Goal: Task Accomplishment & Management: Complete application form

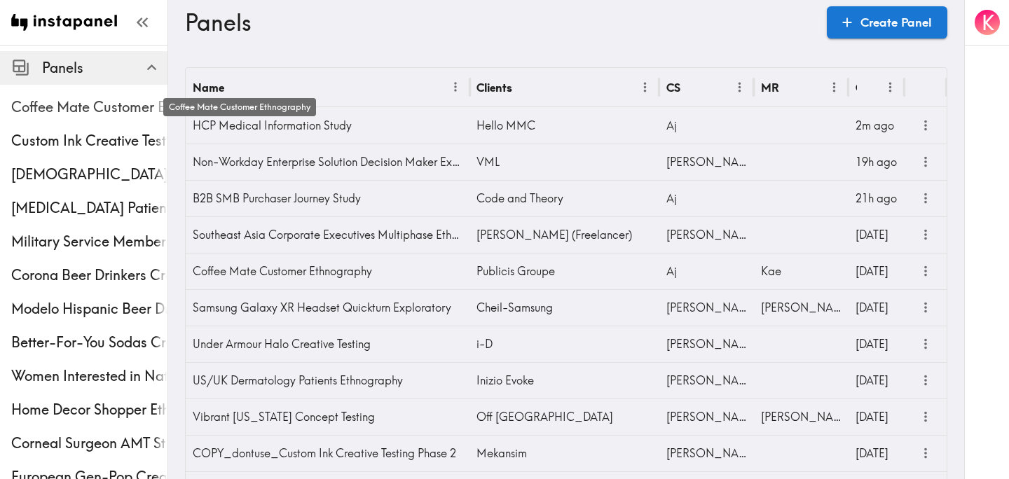
click at [64, 116] on span "Coffee Mate Customer Ethnography" at bounding box center [89, 107] width 156 height 20
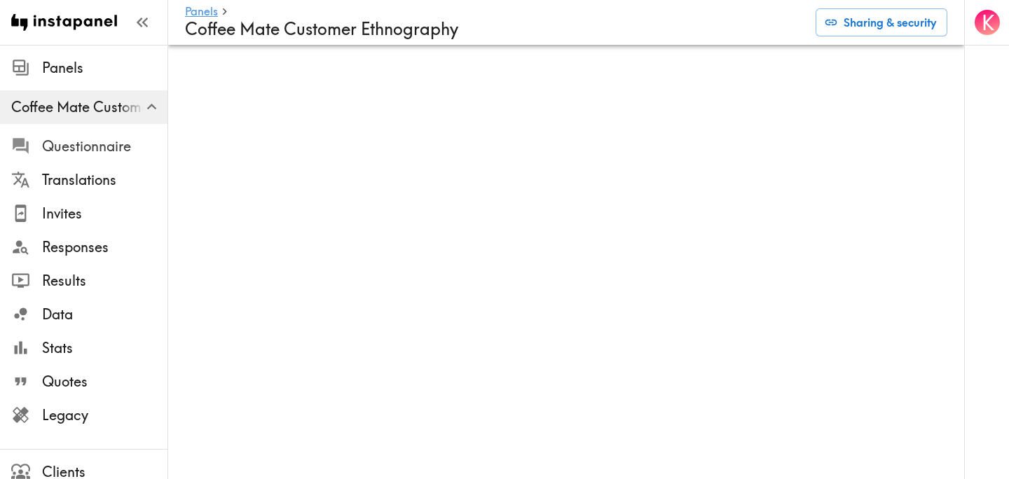
click at [92, 145] on span "Questionnaire" at bounding box center [104, 147] width 125 height 20
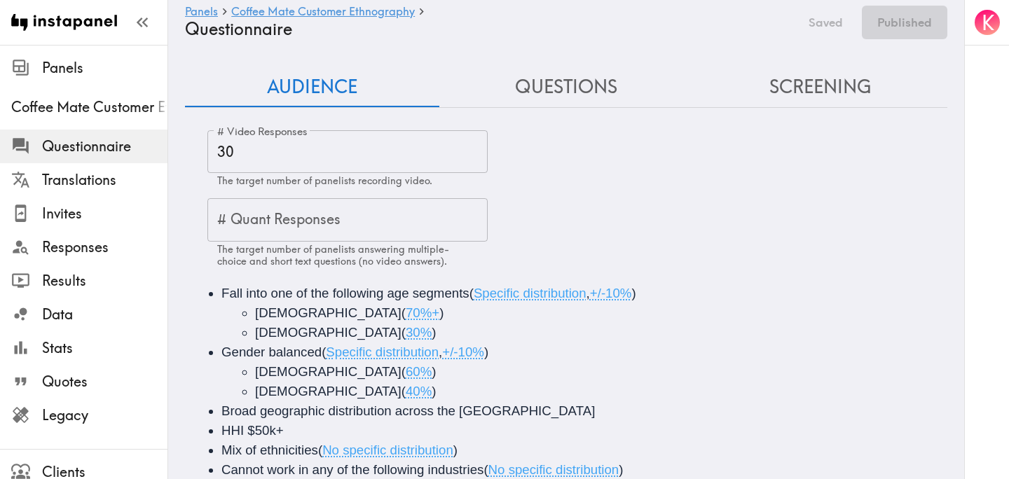
click at [572, 100] on button "Questions" at bounding box center [566, 87] width 254 height 40
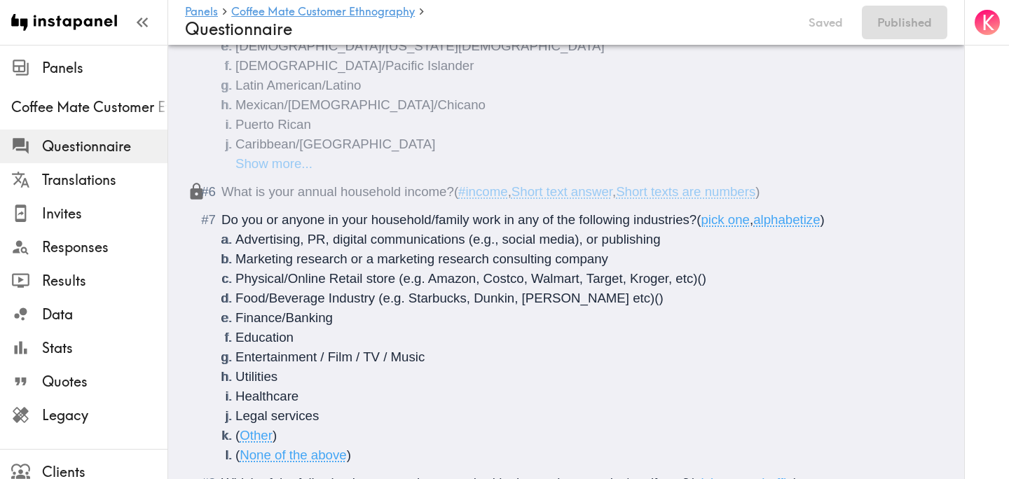
scroll to position [557, 0]
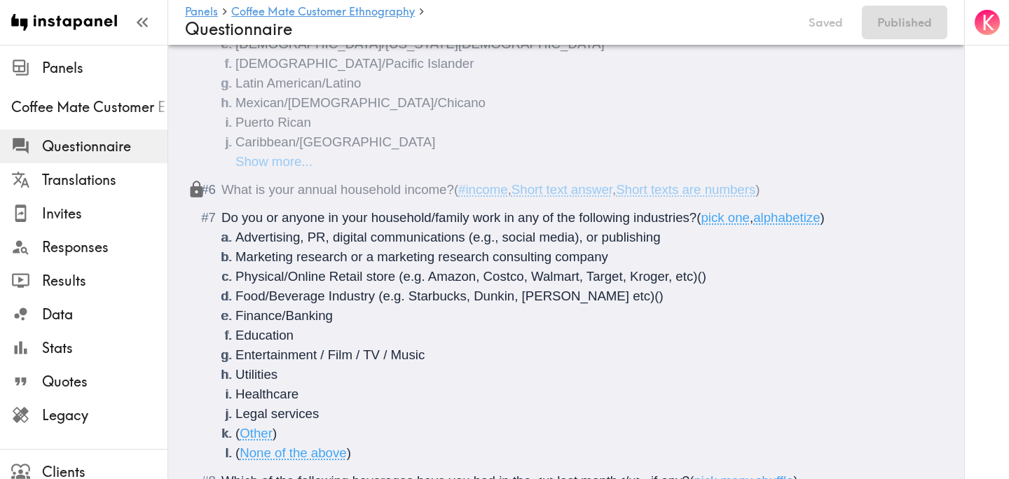
click at [750, 221] on span "pick one" at bounding box center [725, 217] width 49 height 15
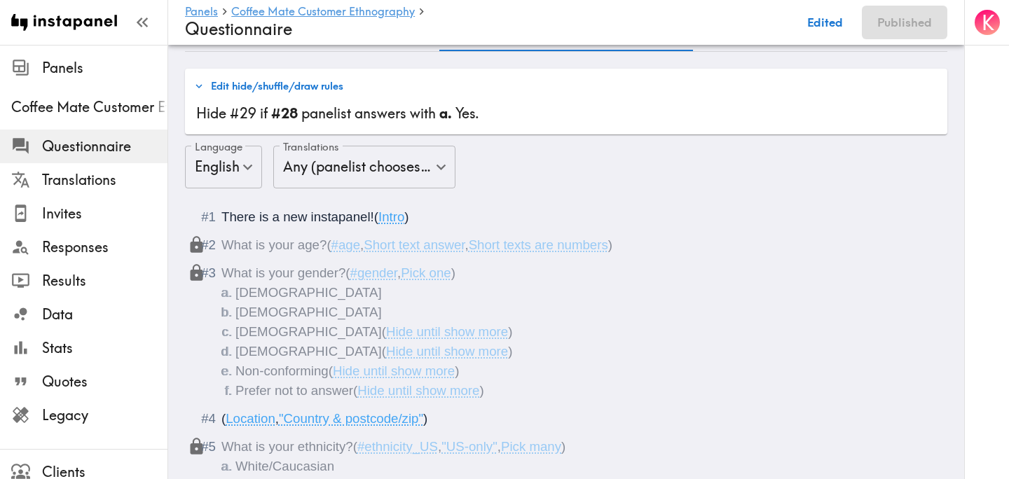
scroll to position [0, 0]
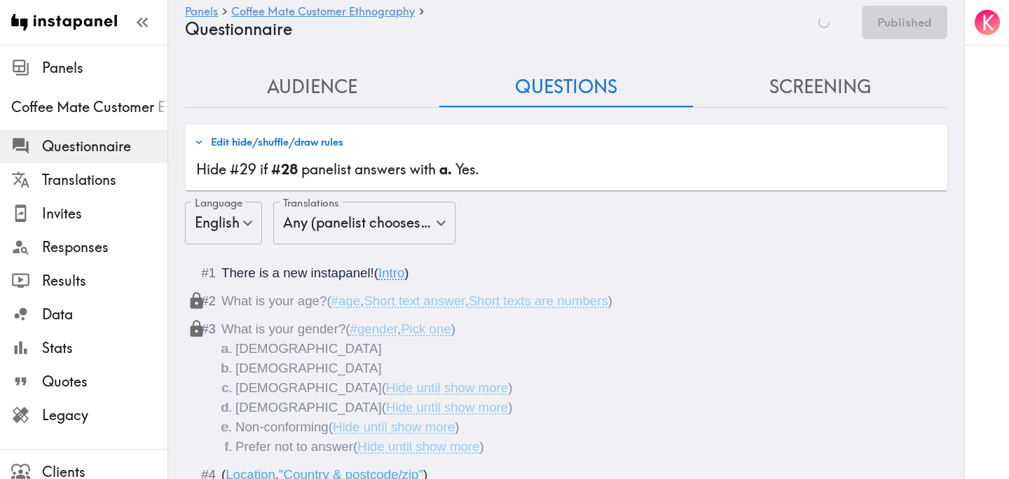
click at [822, 90] on button "Screening" at bounding box center [820, 87] width 254 height 40
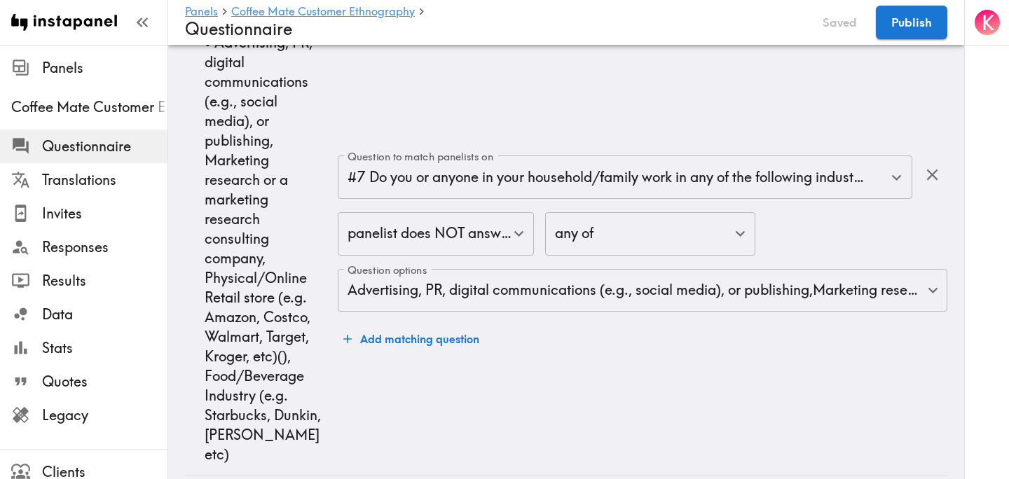
scroll to position [2088, 0]
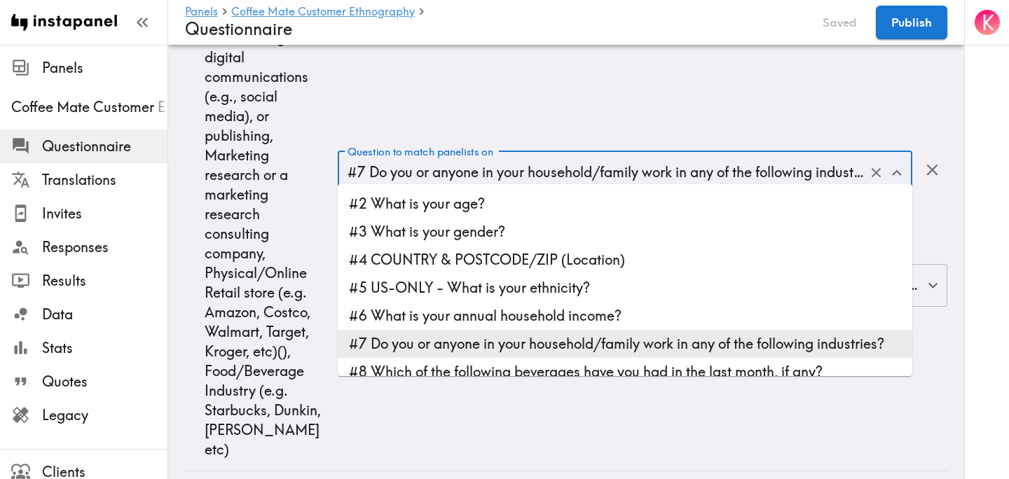
click at [578, 170] on input "#7 Do you or anyone in your household/family work in any of the following indus…" at bounding box center [605, 172] width 523 height 31
click at [605, 108] on td "Question to match panelists on #7 Do you or anyone in your household/family wor…" at bounding box center [642, 244] width 609 height 455
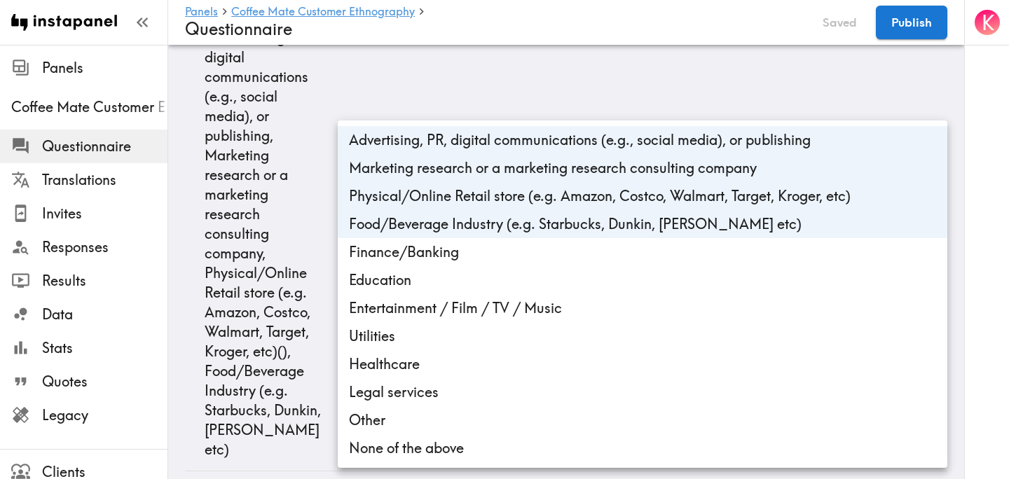
click at [540, 280] on body "Instapanel - Panels - Coffee Mate Customer Ethnography - Questionnaire Panels C…" at bounding box center [504, 149] width 1009 height 4385
click at [586, 83] on div at bounding box center [504, 239] width 1009 height 479
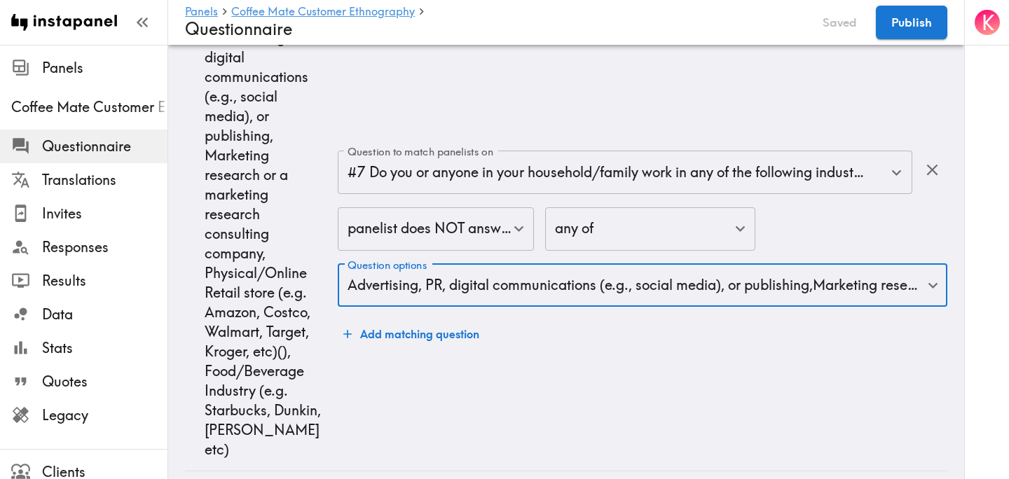
click at [586, 83] on td "Question to match panelists on #7 Do you or anyone in your household/family wor…" at bounding box center [642, 244] width 609 height 455
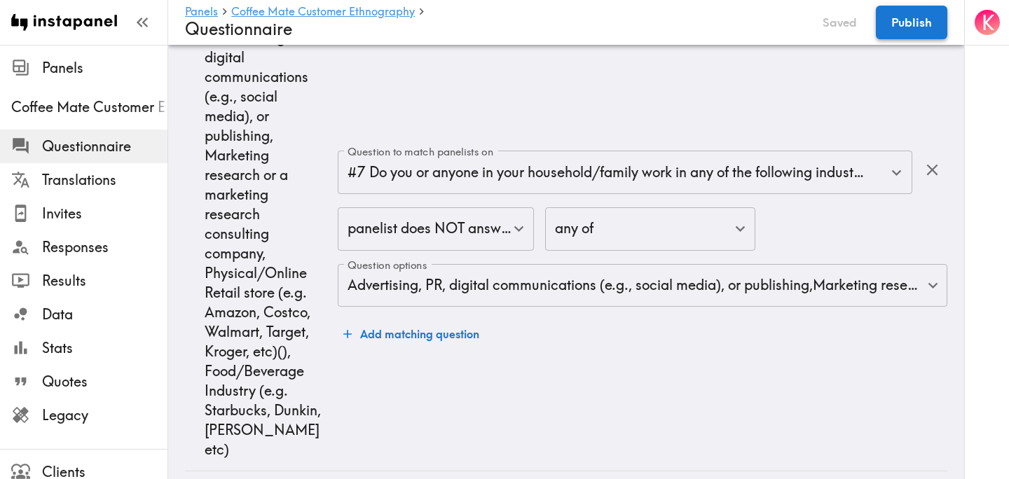
click at [916, 25] on button "Publish" at bounding box center [911, 23] width 71 height 34
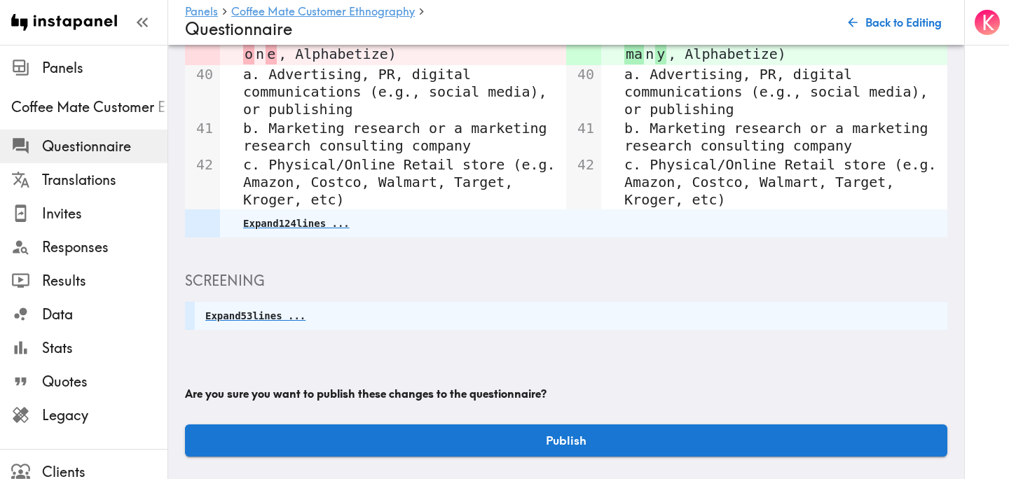
scroll to position [389, 0]
click at [560, 441] on button "Publish" at bounding box center [566, 441] width 762 height 32
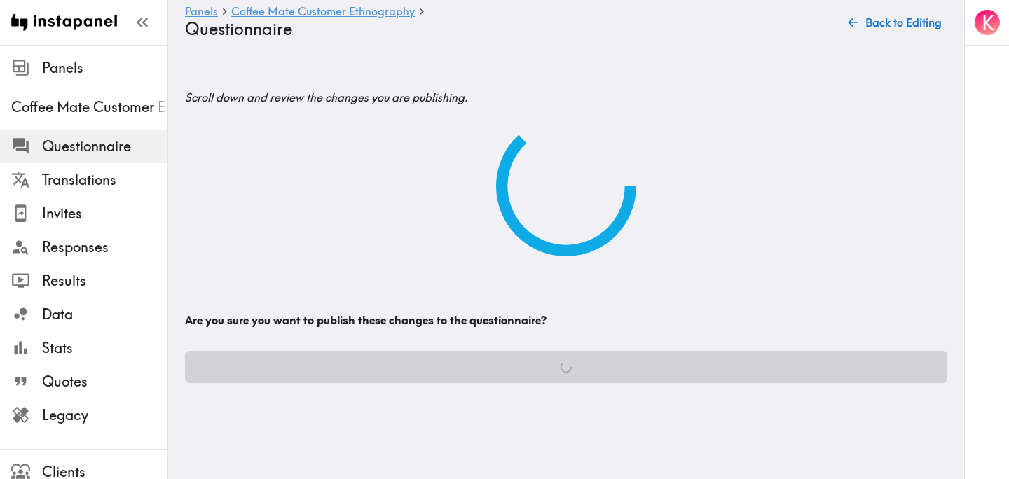
scroll to position [0, 0]
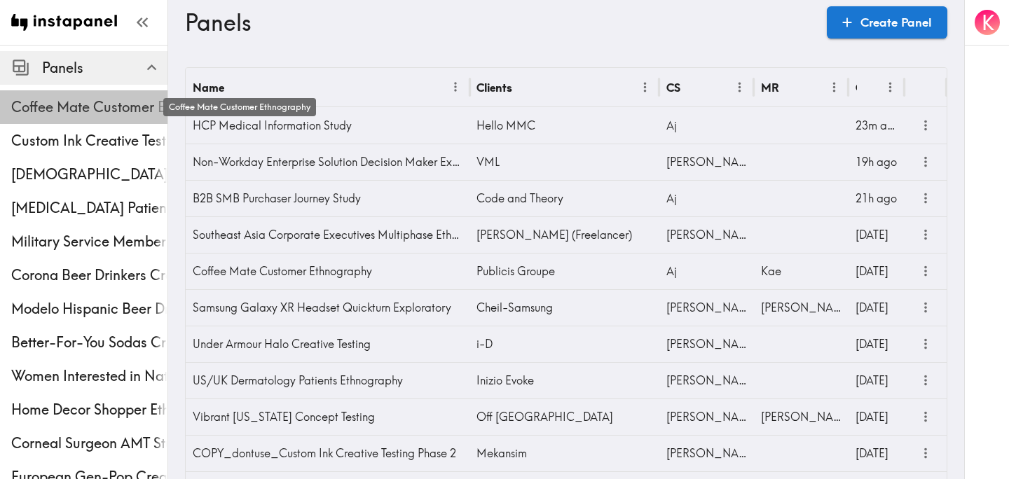
click at [71, 109] on span "Coffee Mate Customer Ethnography" at bounding box center [89, 107] width 156 height 20
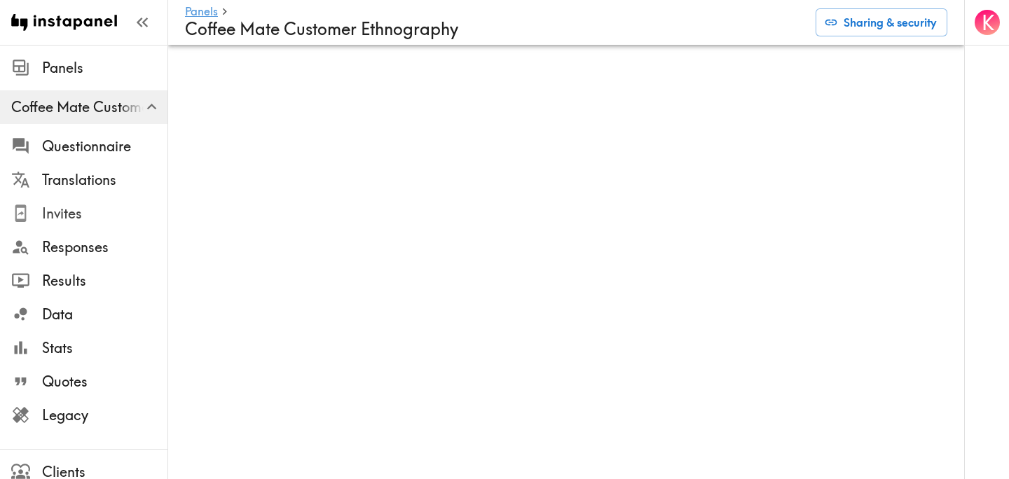
click at [105, 207] on span "Invites" at bounding box center [104, 214] width 125 height 20
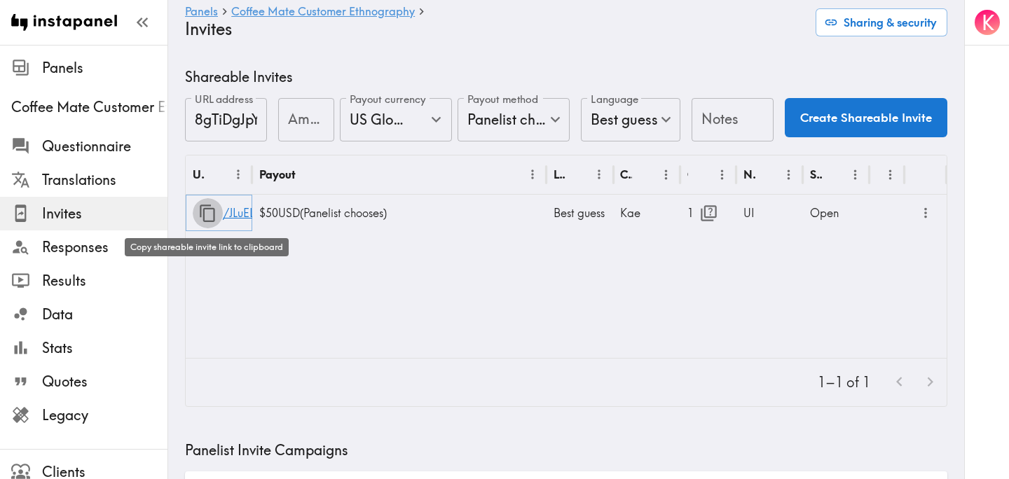
click at [207, 214] on icon "button" at bounding box center [207, 213] width 19 height 19
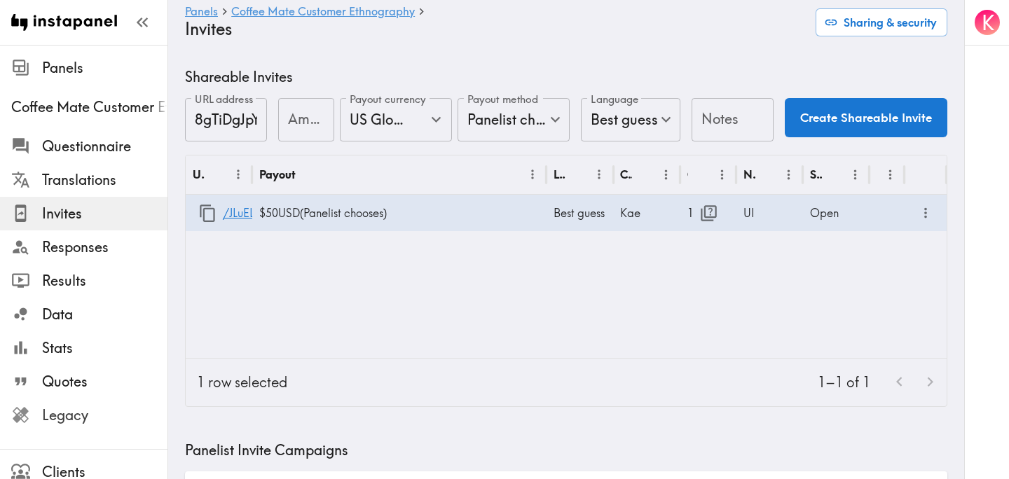
click at [78, 416] on span "Legacy" at bounding box center [104, 416] width 125 height 20
